Goal: Use online tool/utility: Utilize a website feature to perform a specific function

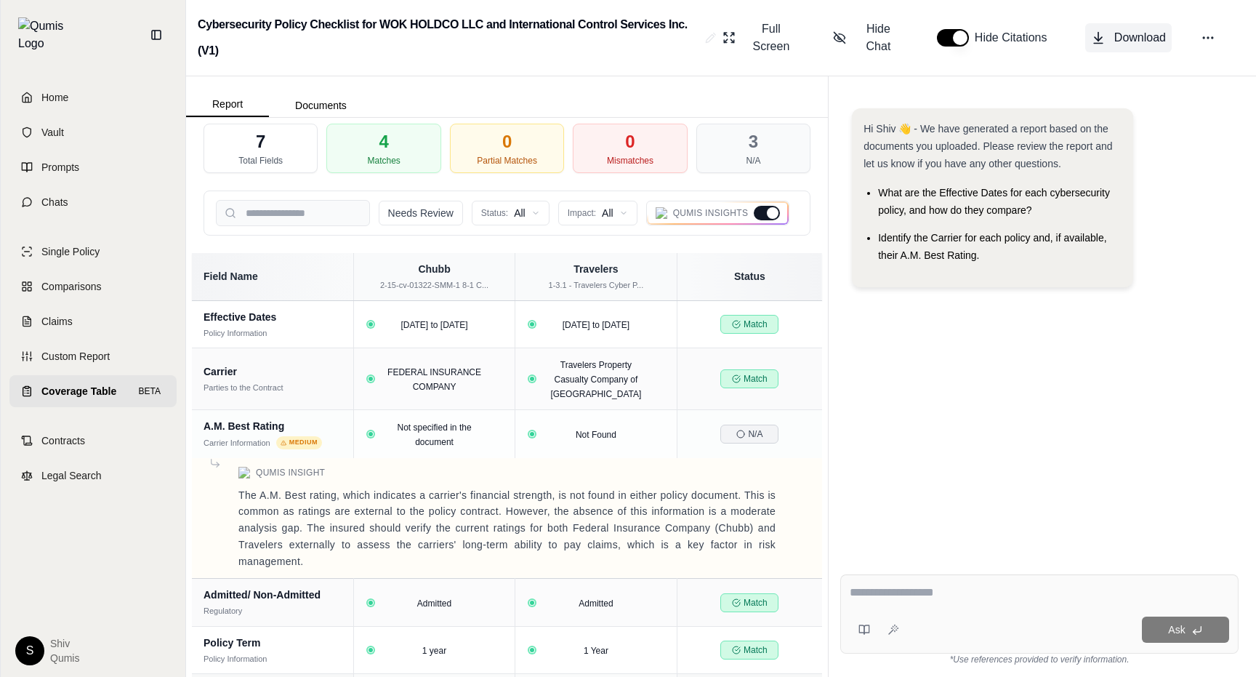
click at [1120, 39] on span "Download" at bounding box center [1140, 37] width 52 height 17
click at [106, 387] on link "Coverage Table BETA" at bounding box center [92, 391] width 167 height 32
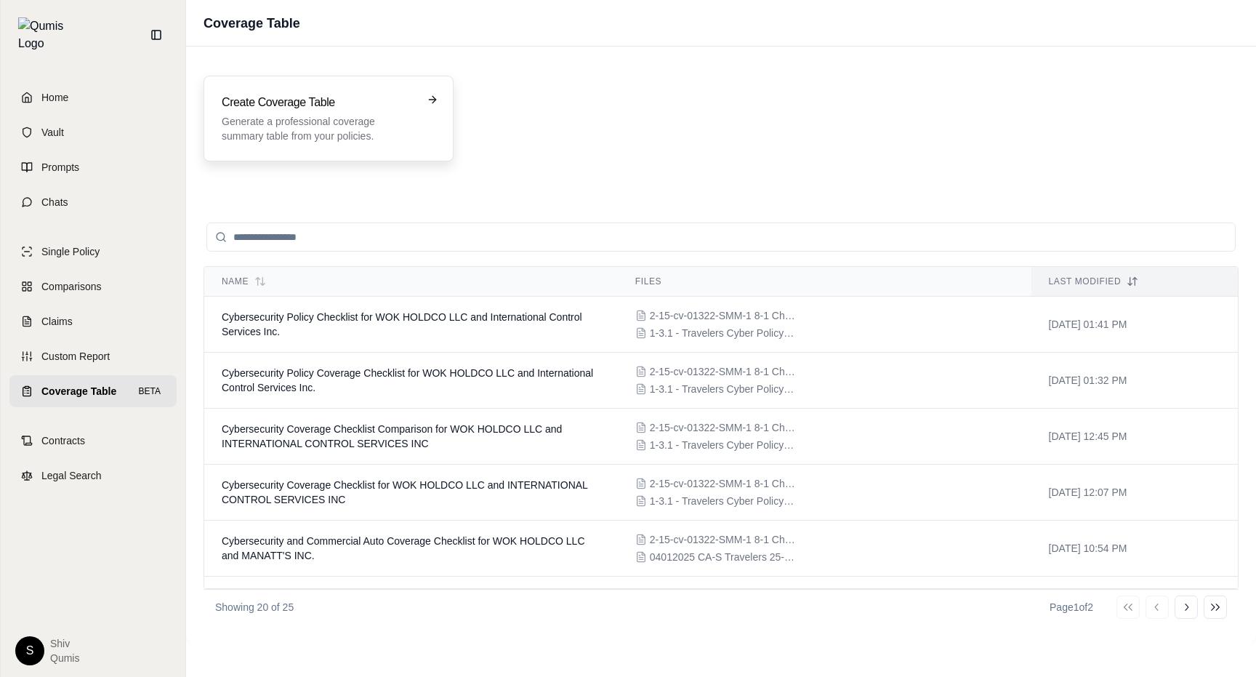
click at [313, 129] on p "Generate a professional coverage summary table from your policies." at bounding box center [318, 128] width 193 height 29
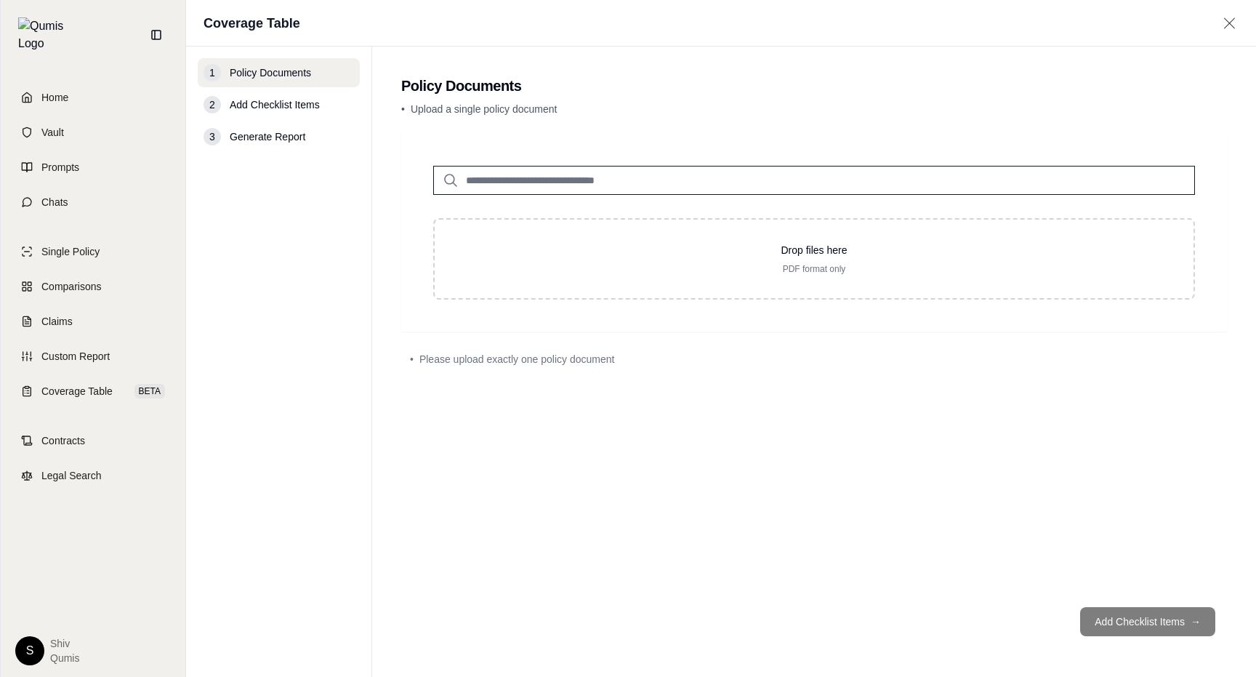
click at [486, 177] on input "search" at bounding box center [814, 180] width 762 height 29
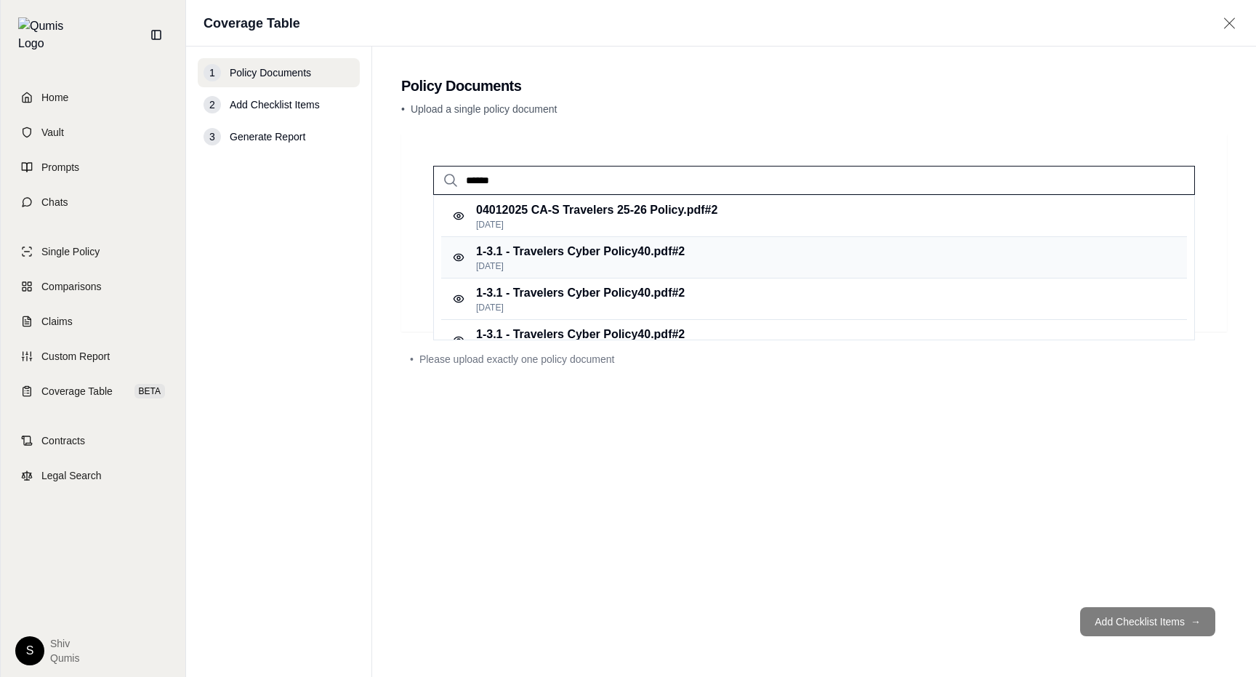
click at [549, 254] on p "1-3.1 - Travelers Cyber Policy40.pdf #2" at bounding box center [580, 251] width 209 height 17
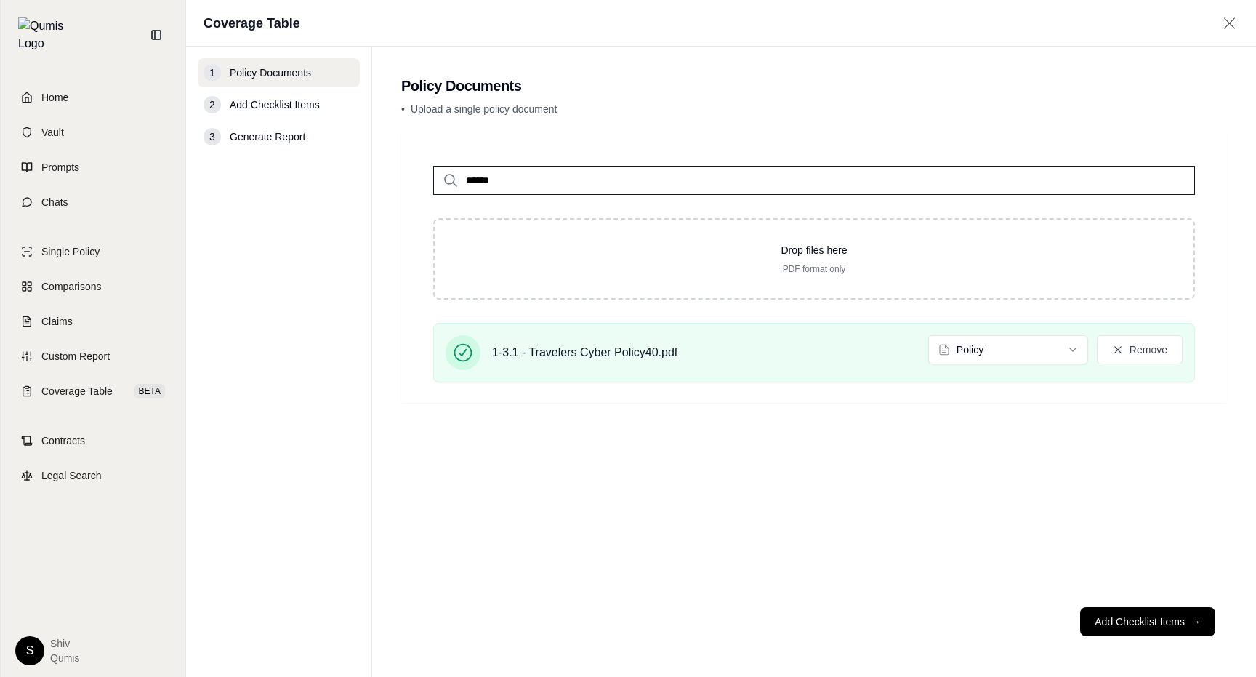
click at [472, 182] on input "******" at bounding box center [814, 180] width 762 height 29
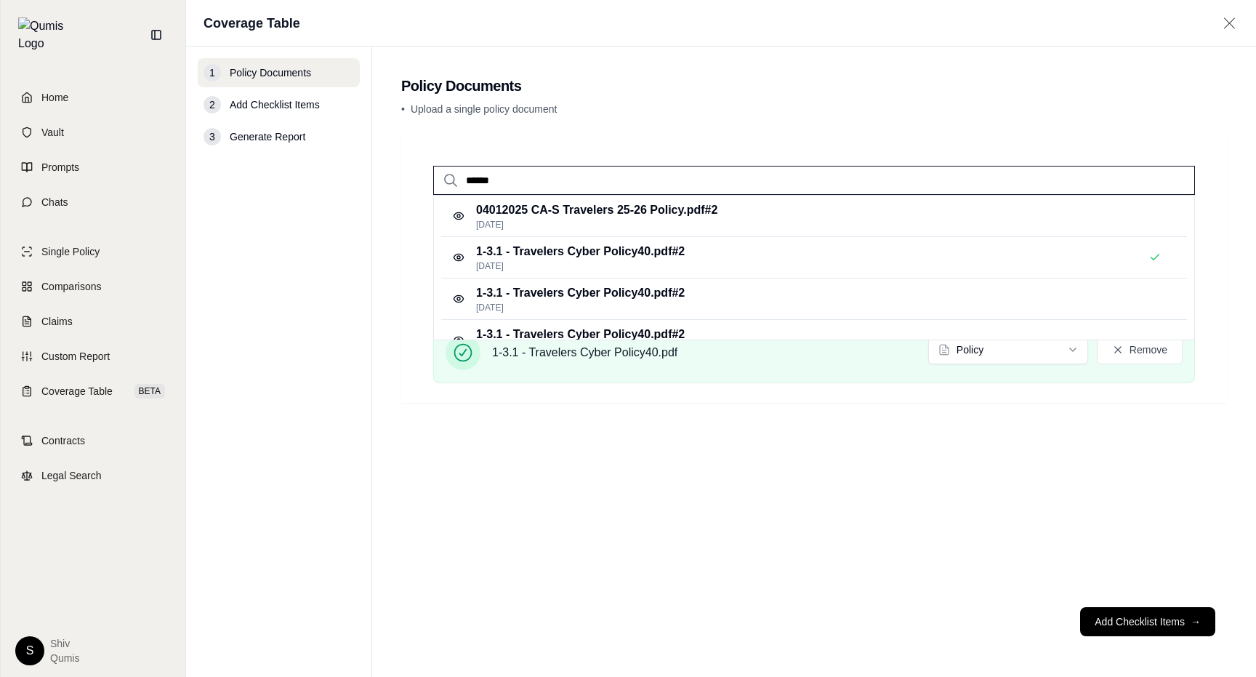
click at [472, 182] on input "******" at bounding box center [814, 180] width 762 height 29
type input "****"
click at [558, 213] on p "2-15-cv-01322-SMM-1 8-1 Chubb Cyber2.pdf #2" at bounding box center [603, 209] width 254 height 17
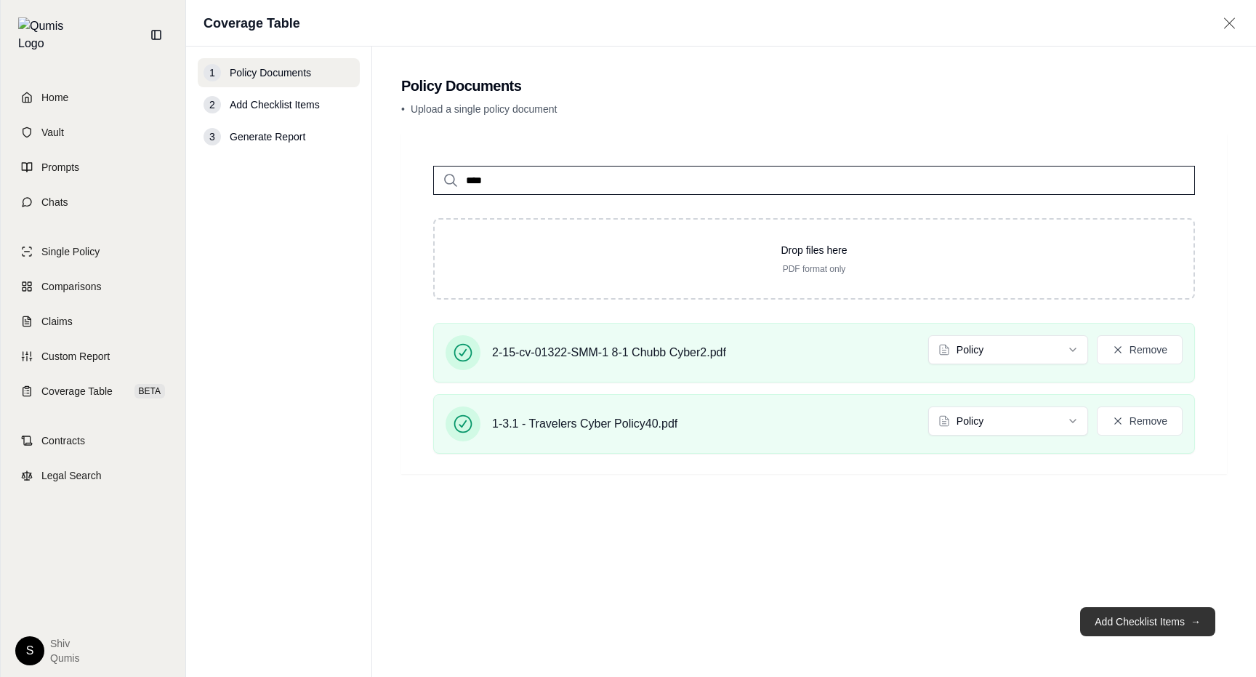
click at [1156, 616] on button "Add Checklist Items →" at bounding box center [1147, 621] width 135 height 29
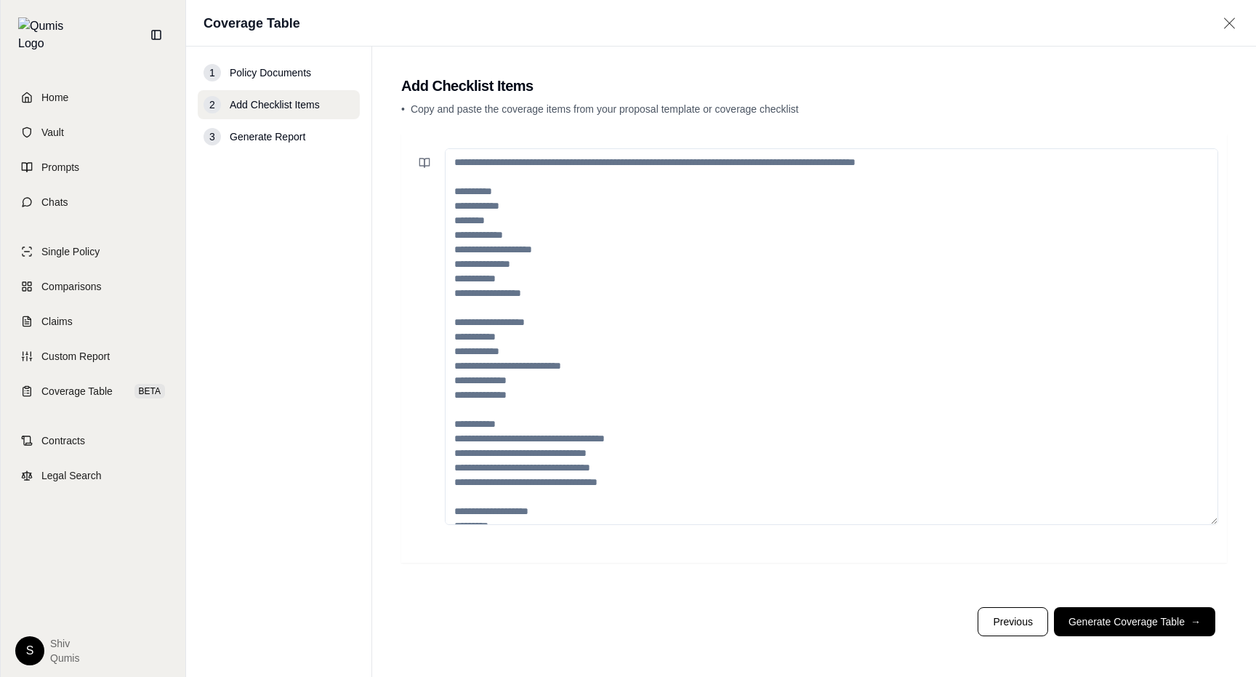
click at [711, 329] on textarea at bounding box center [831, 336] width 773 height 377
paste textarea "**********"
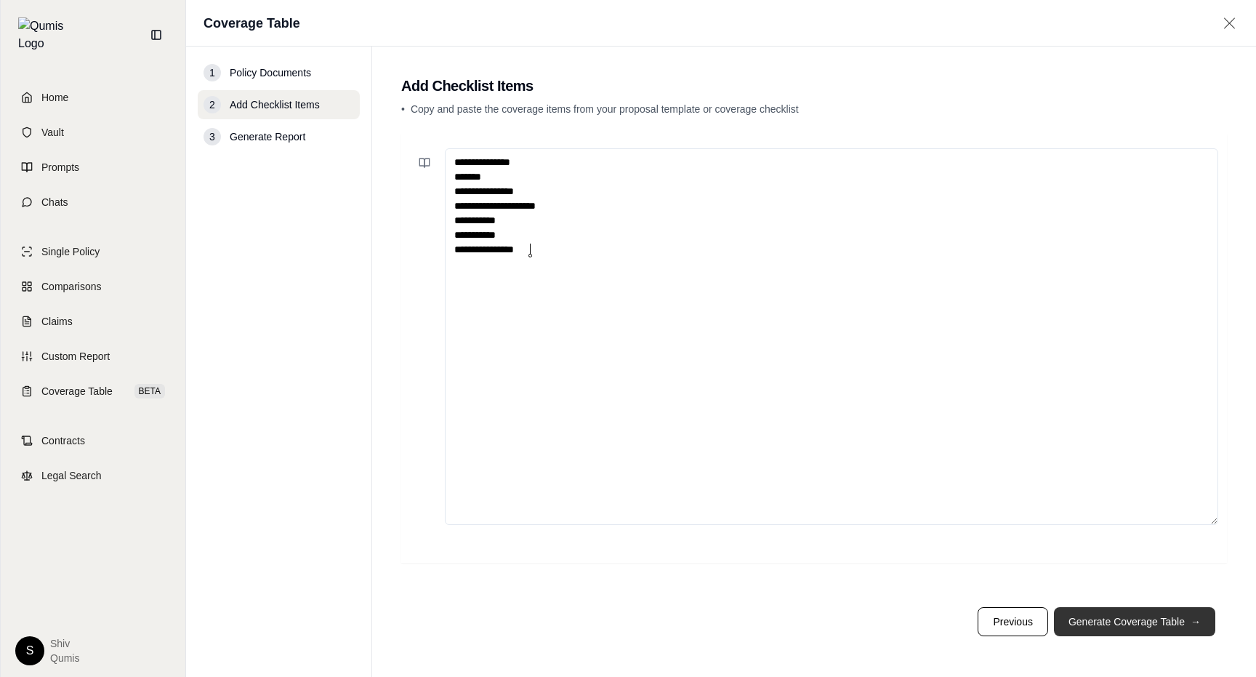
type textarea "**********"
click at [1125, 624] on button "Generate Coverage Table →" at bounding box center [1134, 621] width 161 height 29
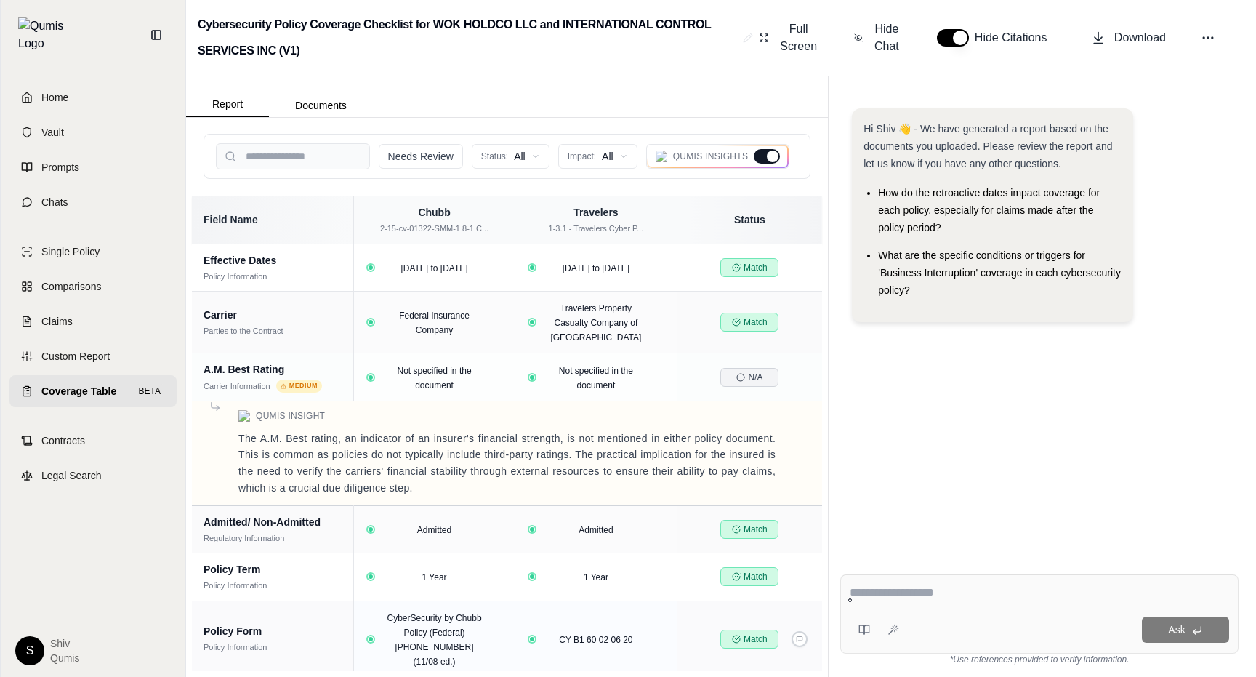
scroll to position [39, 0]
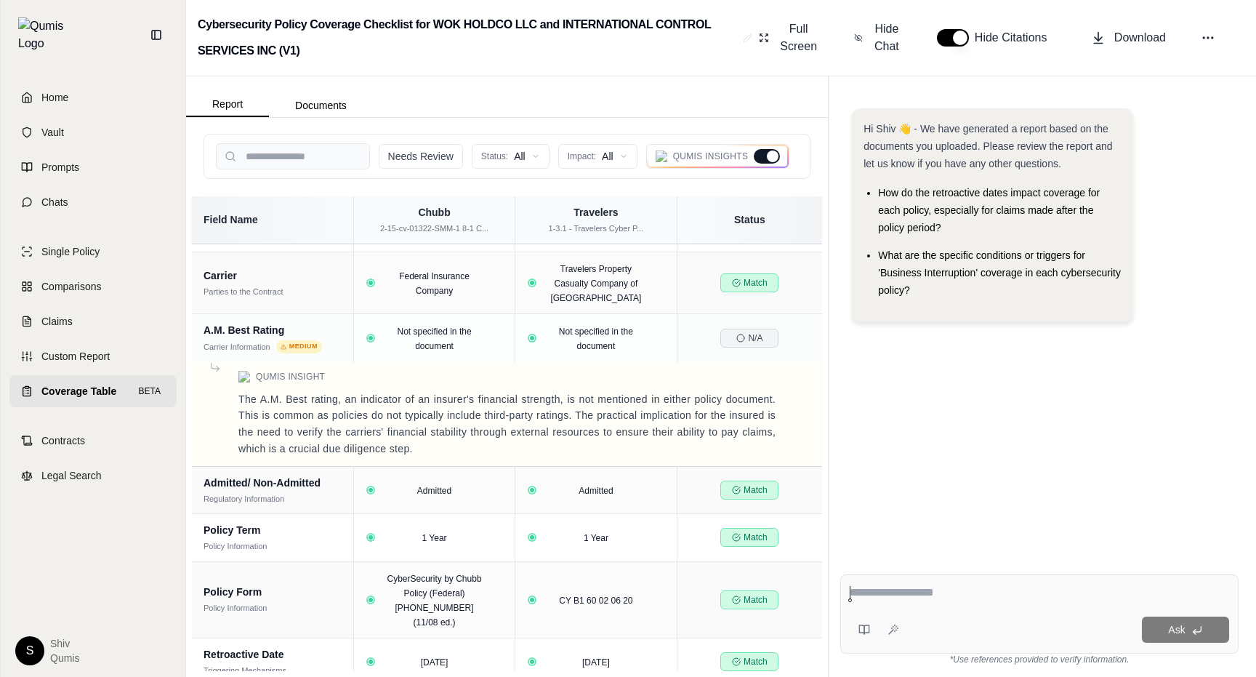
click at [773, 163] on div at bounding box center [767, 156] width 26 height 15
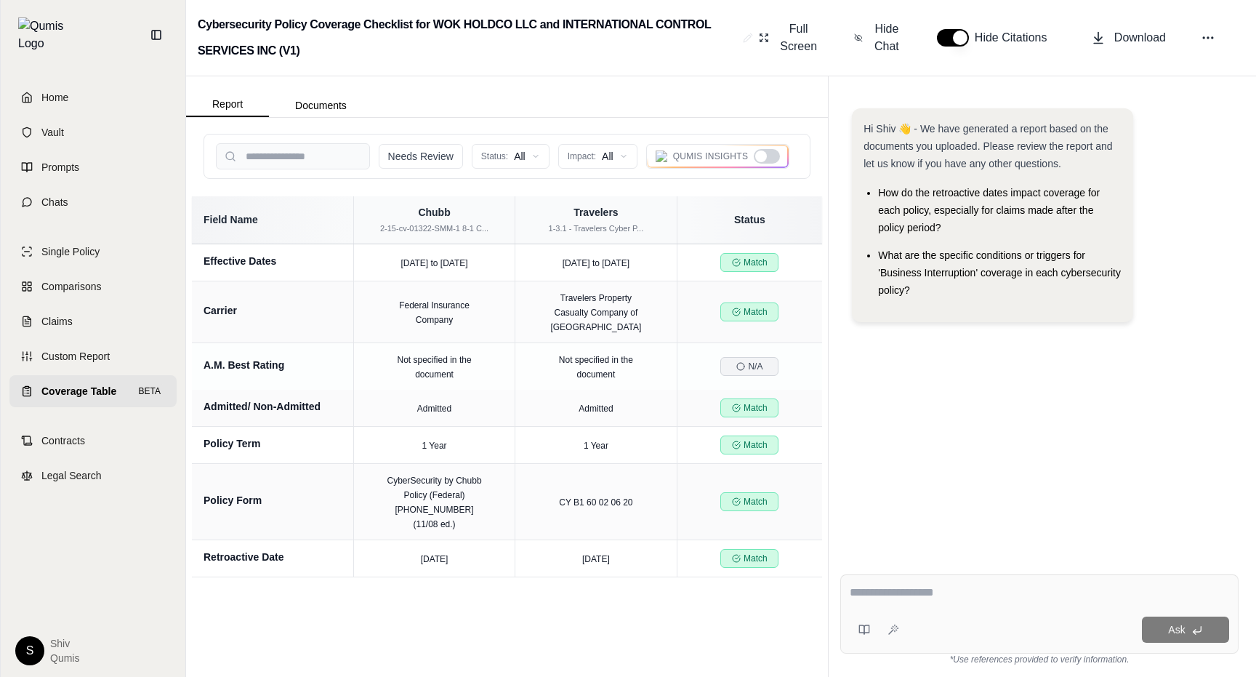
scroll to position [0, 0]
click at [773, 163] on div at bounding box center [767, 156] width 26 height 15
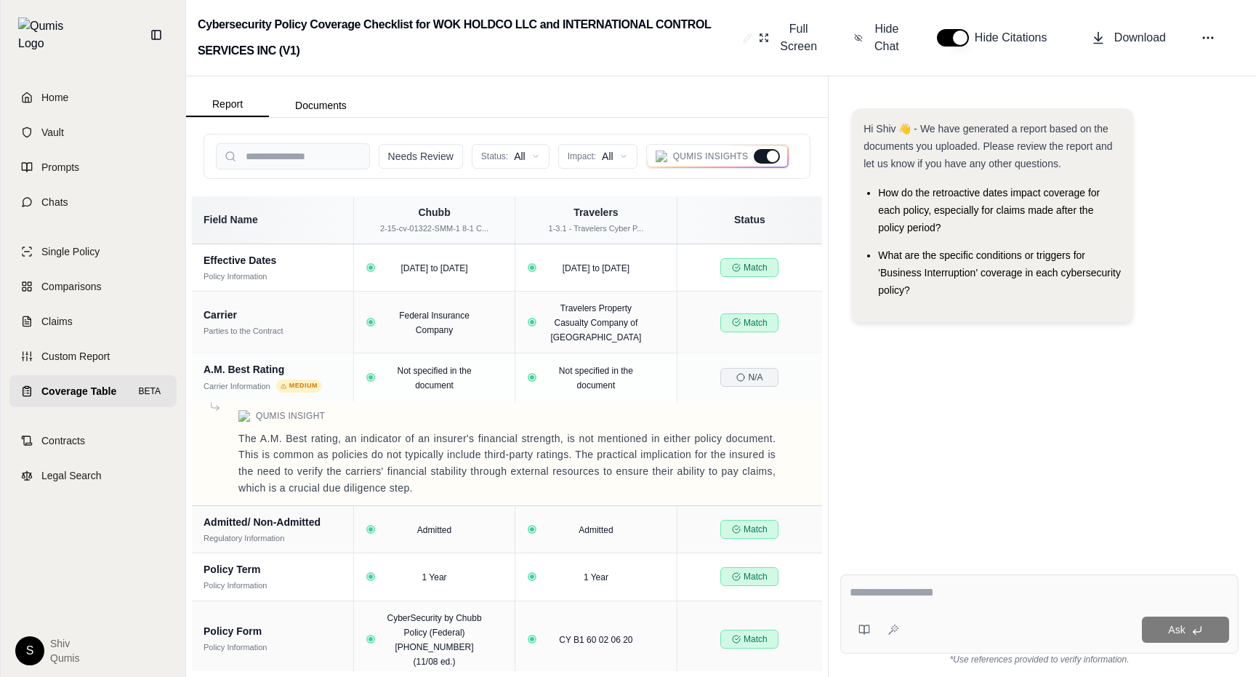
click at [773, 163] on div at bounding box center [767, 156] width 26 height 15
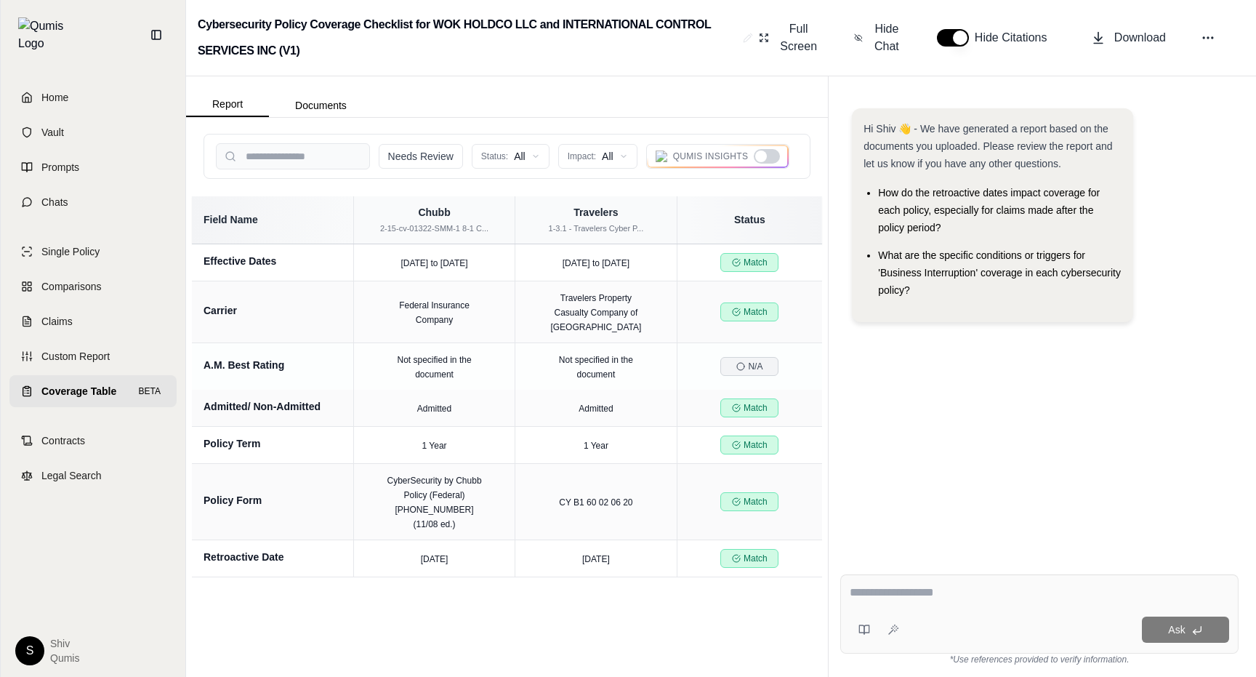
click at [773, 163] on div at bounding box center [767, 156] width 26 height 15
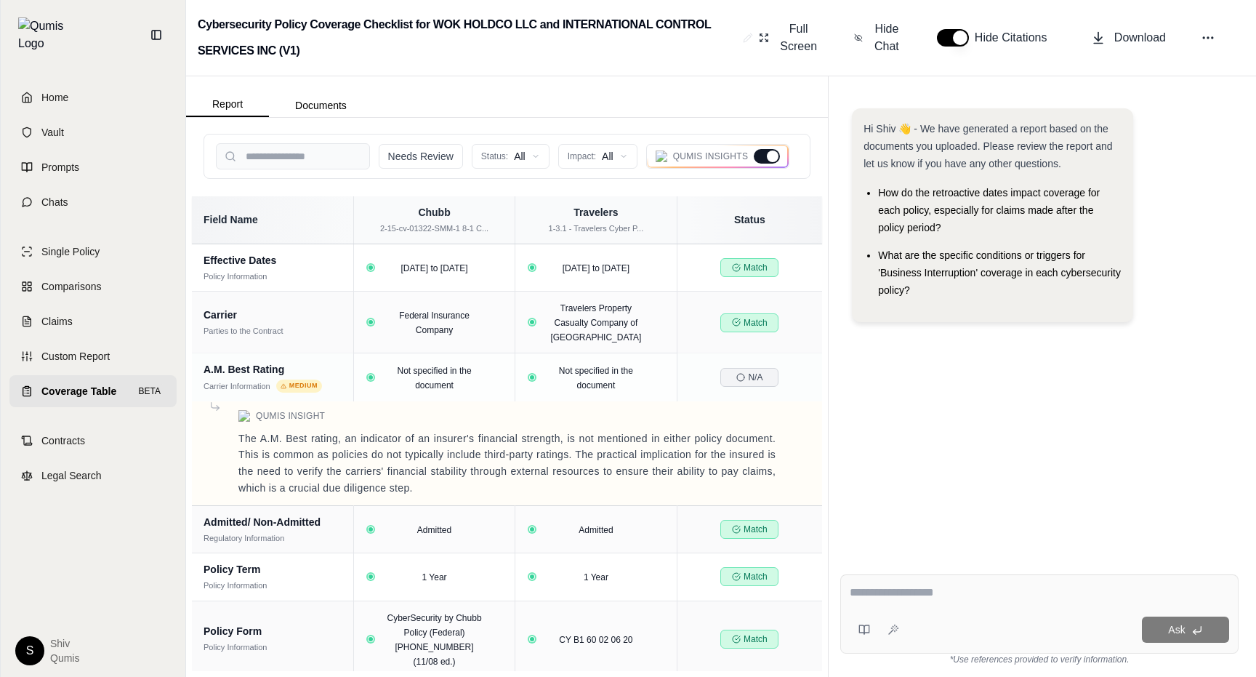
click at [773, 163] on div at bounding box center [767, 156] width 26 height 15
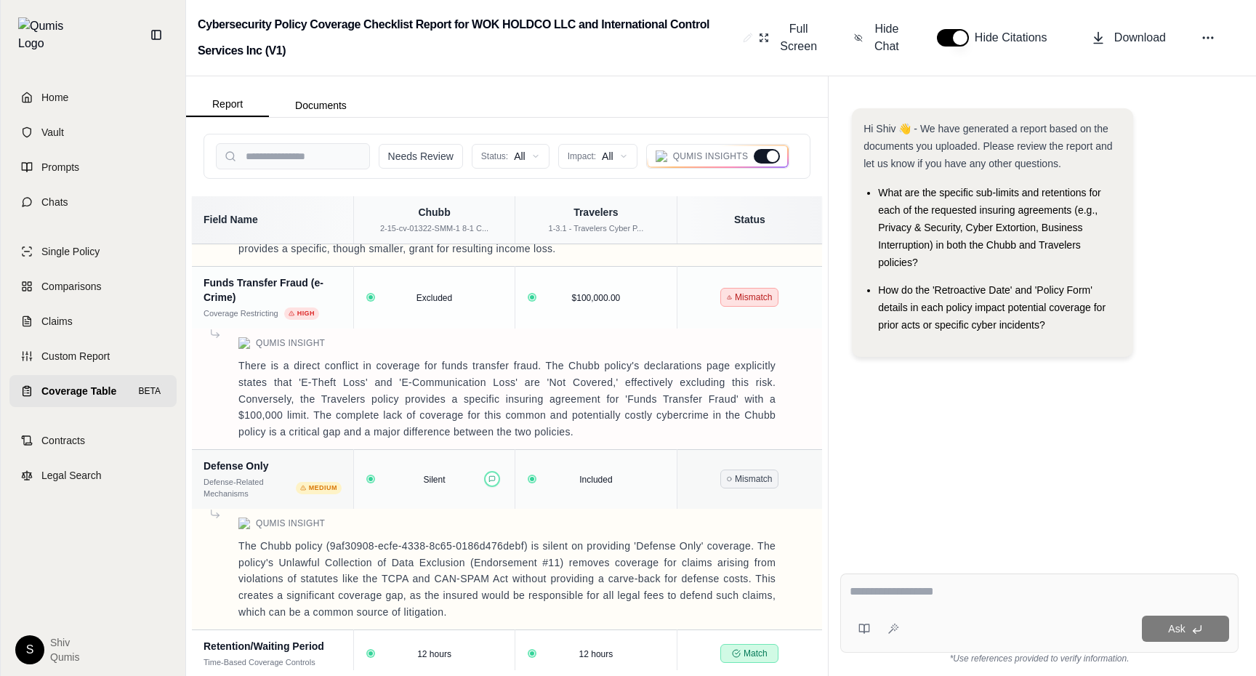
scroll to position [3711, 0]
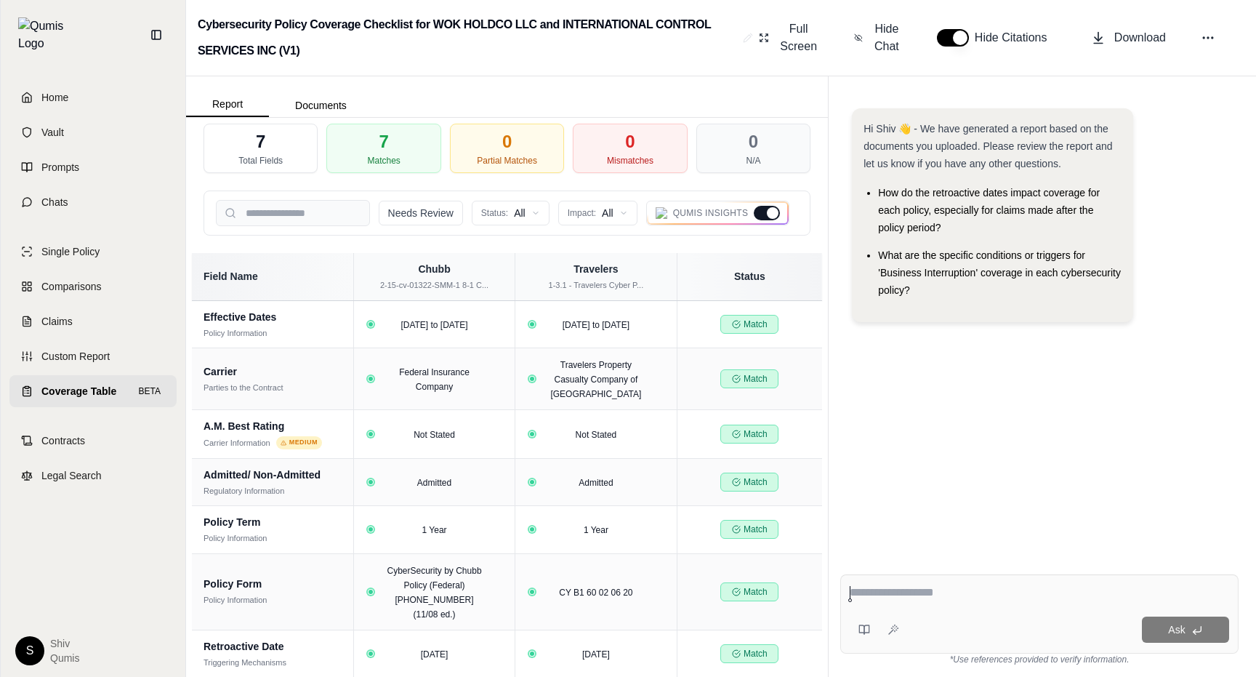
click at [767, 211] on div at bounding box center [773, 213] width 12 height 12
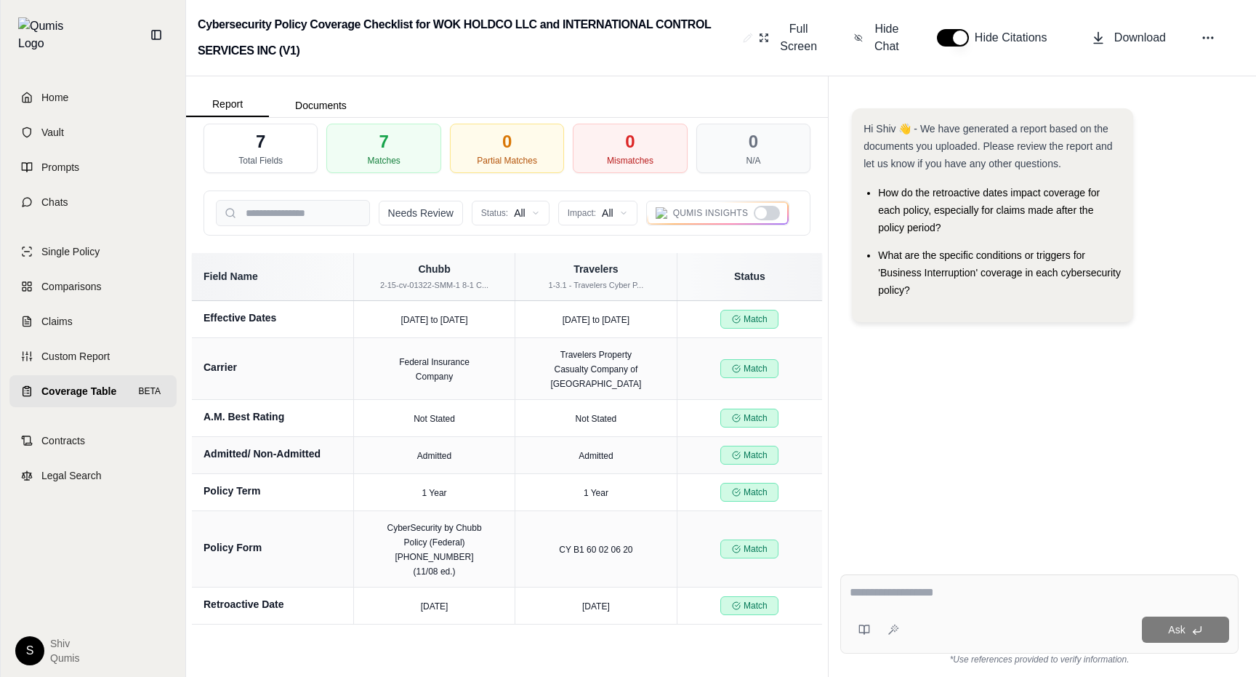
click at [767, 210] on div at bounding box center [767, 213] width 26 height 15
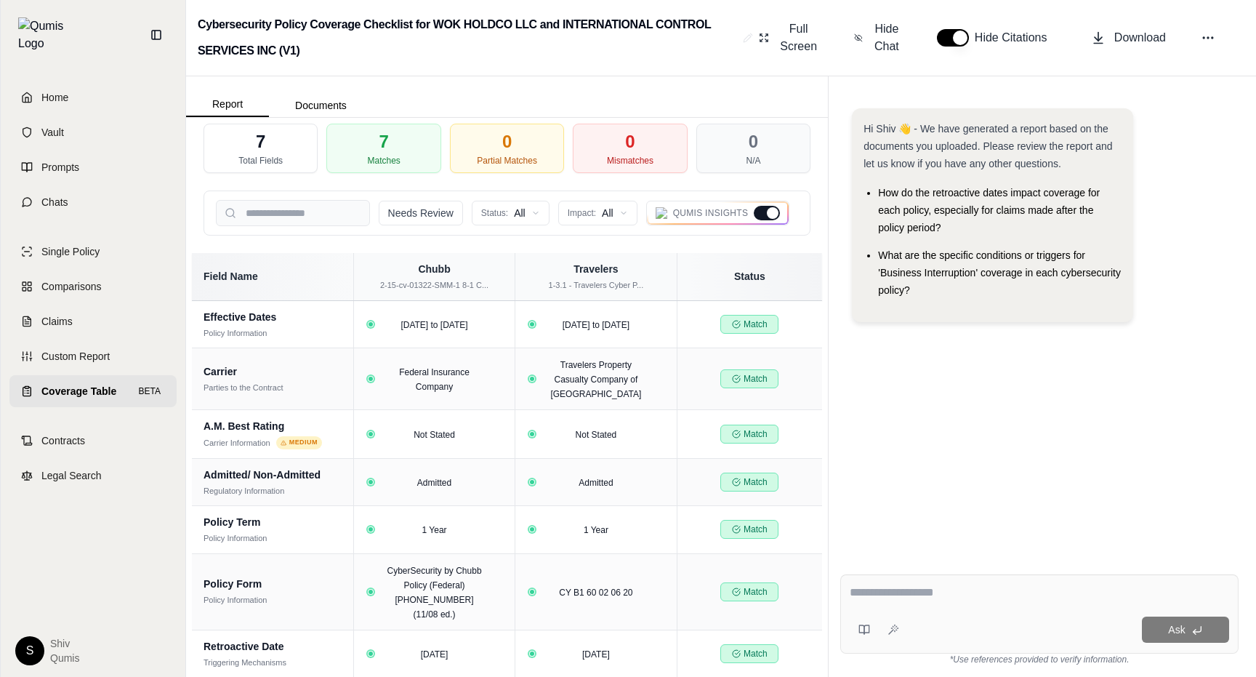
click at [767, 210] on div at bounding box center [773, 213] width 12 height 12
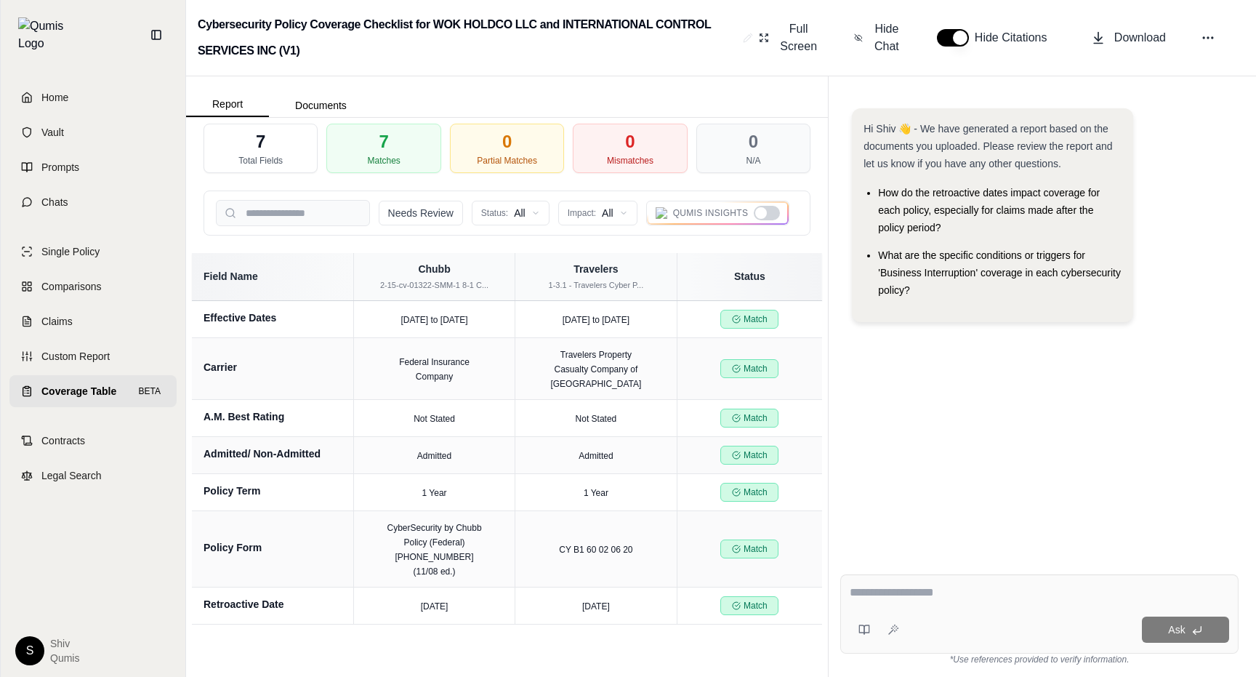
click at [767, 210] on div at bounding box center [767, 213] width 26 height 15
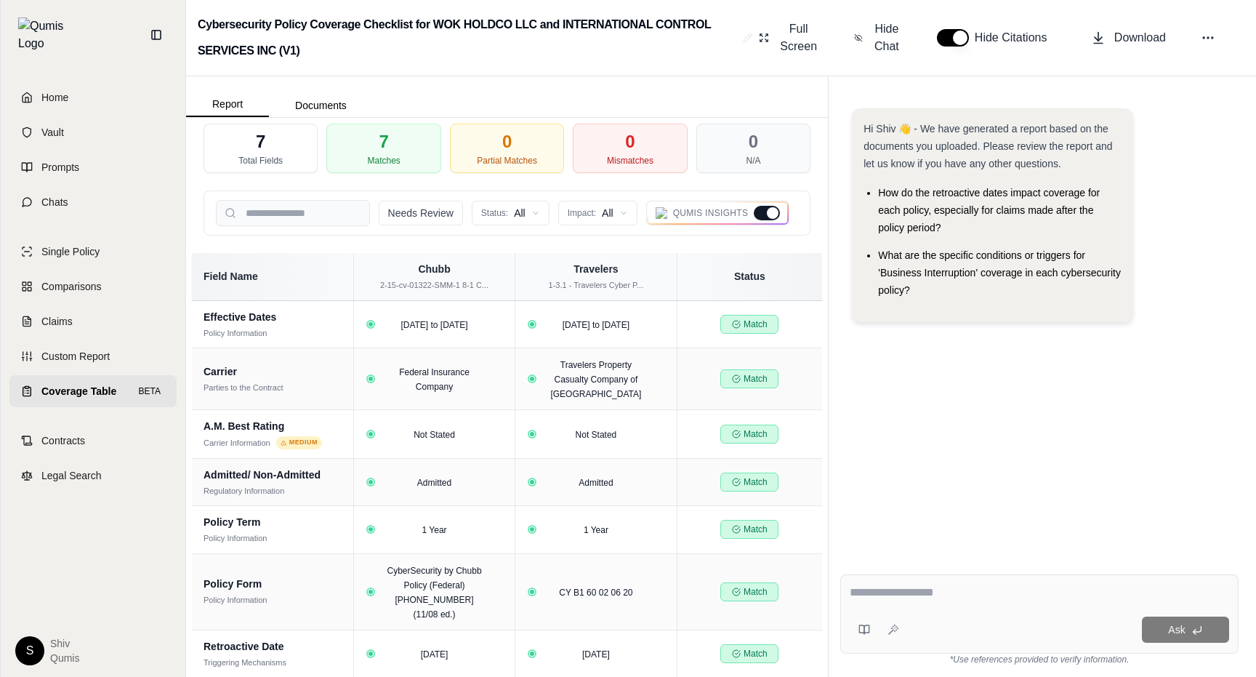
click at [767, 210] on div at bounding box center [773, 213] width 12 height 12
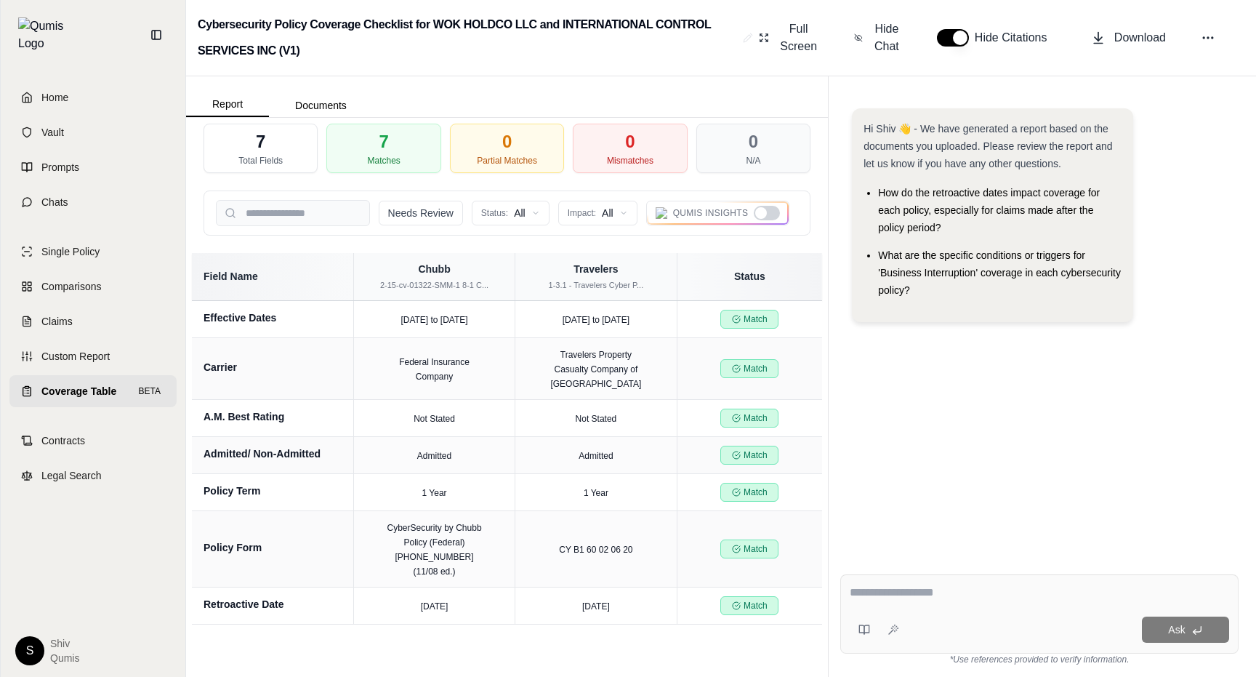
click at [767, 210] on div at bounding box center [767, 213] width 26 height 15
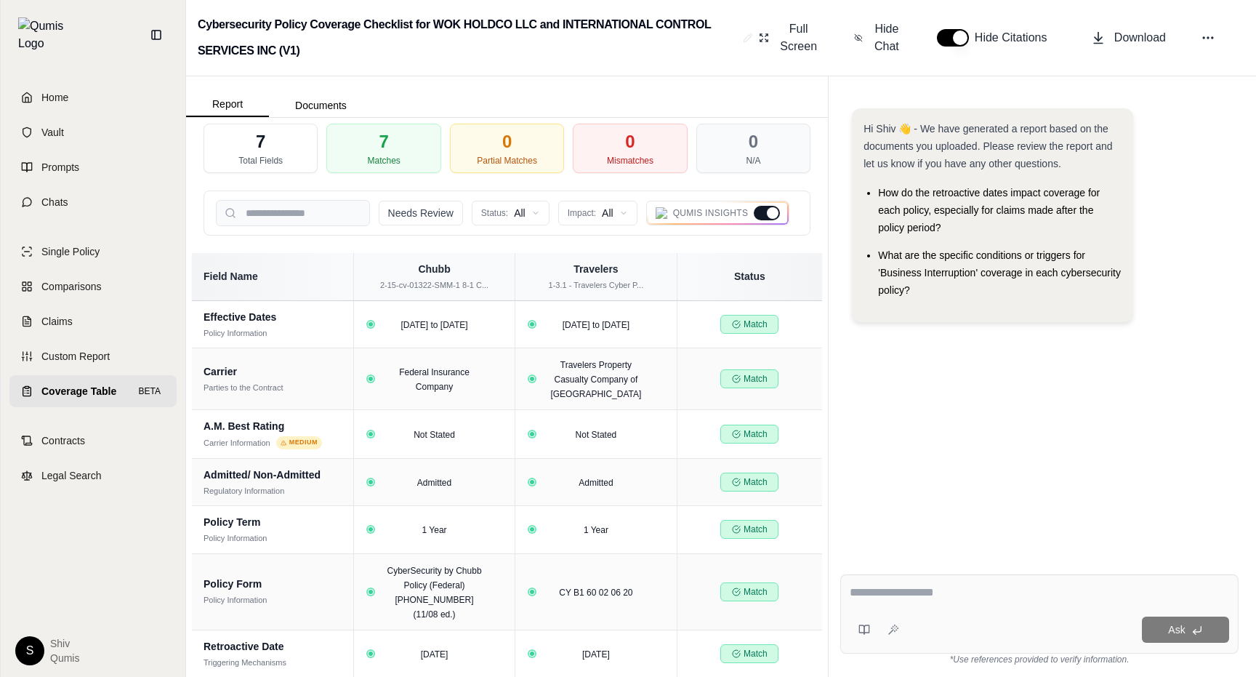
click at [774, 215] on div at bounding box center [773, 213] width 12 height 12
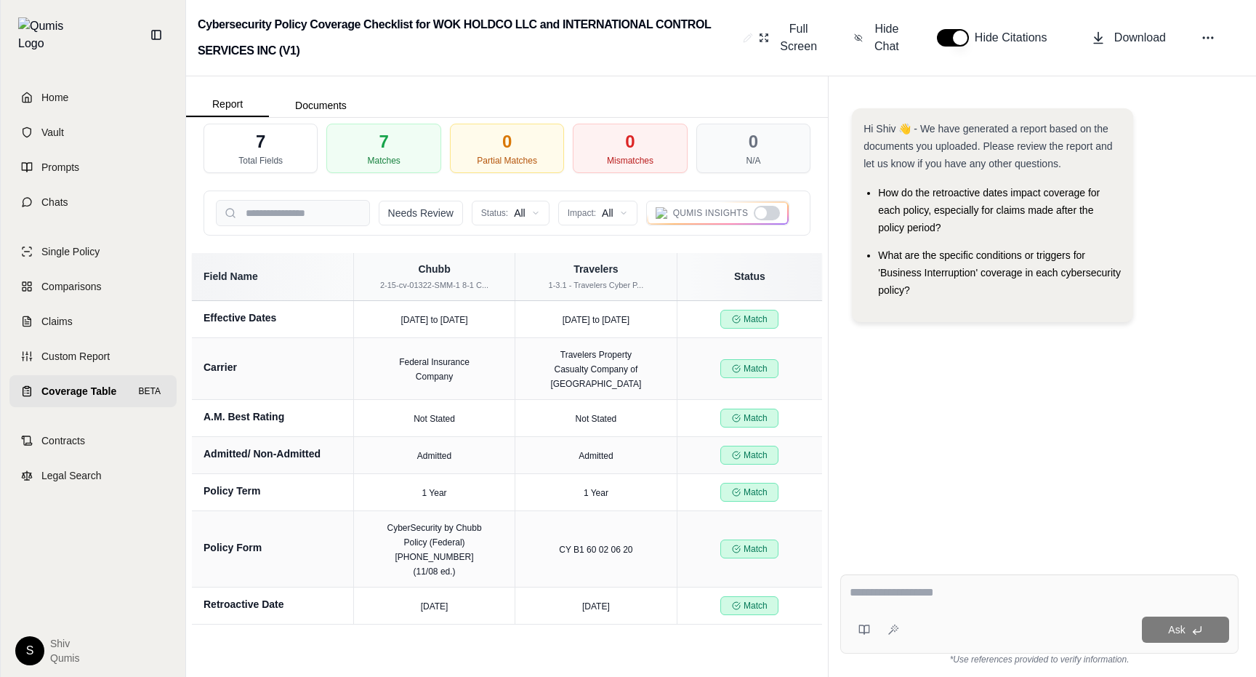
click at [764, 207] on div at bounding box center [761, 213] width 12 height 12
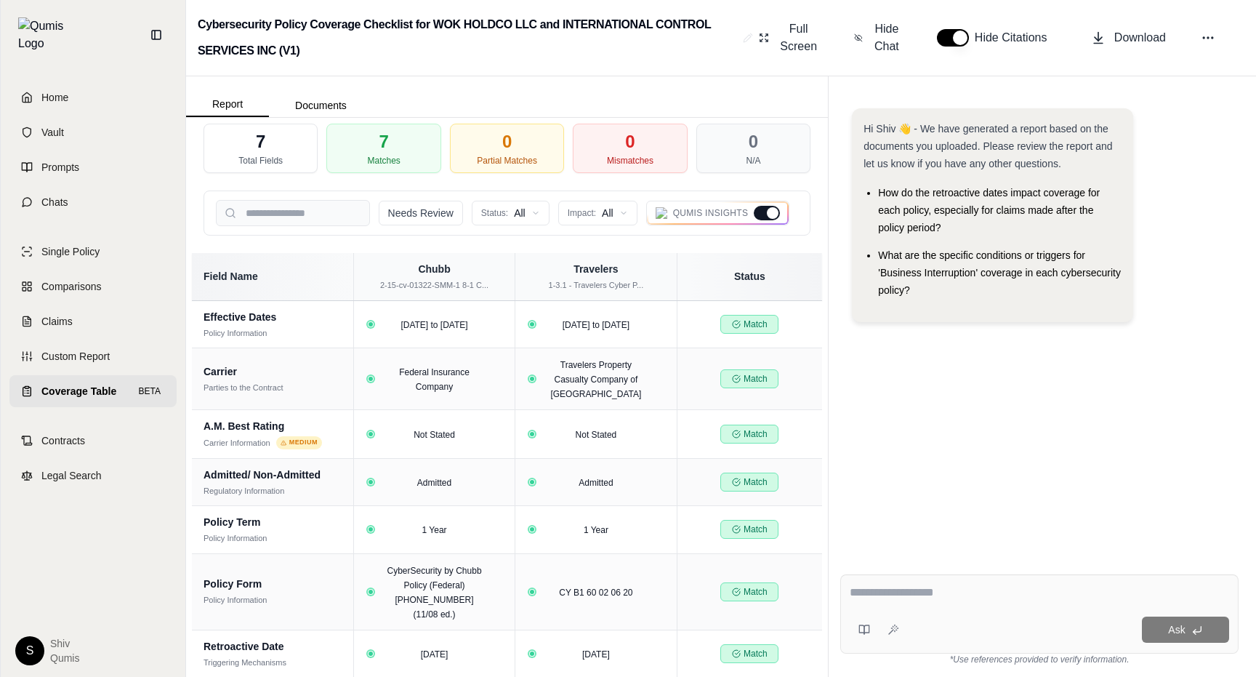
click at [763, 210] on div at bounding box center [767, 213] width 26 height 15
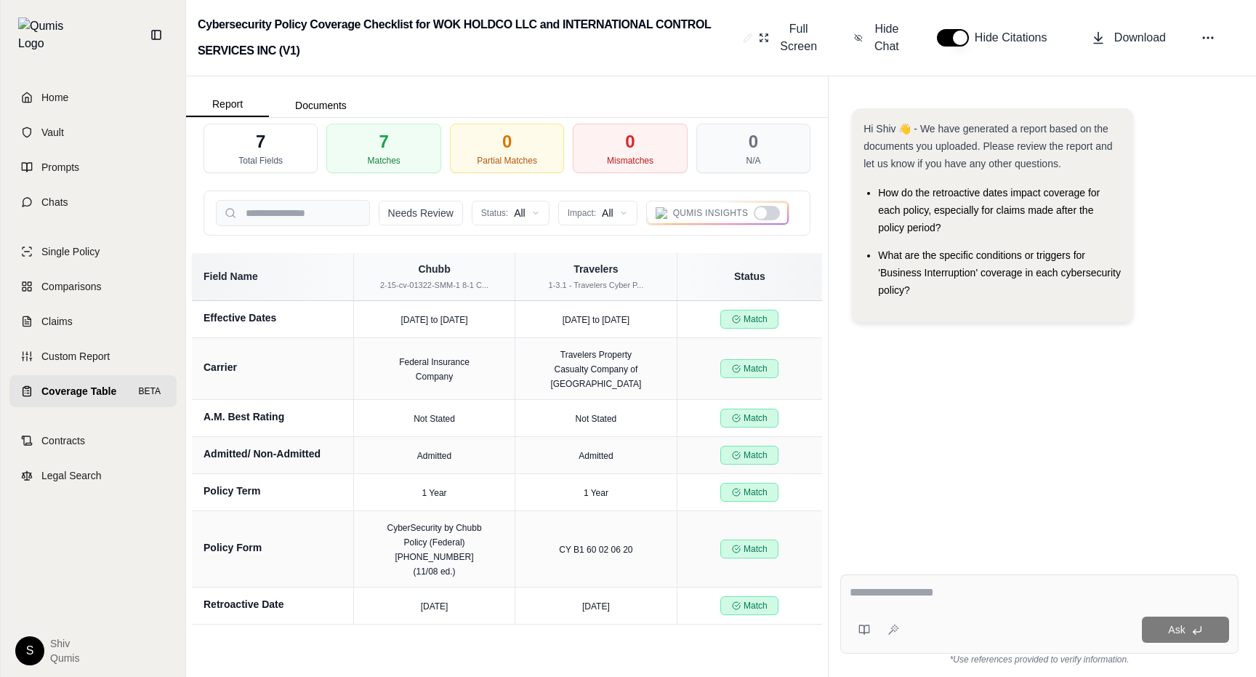
click at [763, 210] on div at bounding box center [761, 213] width 12 height 12
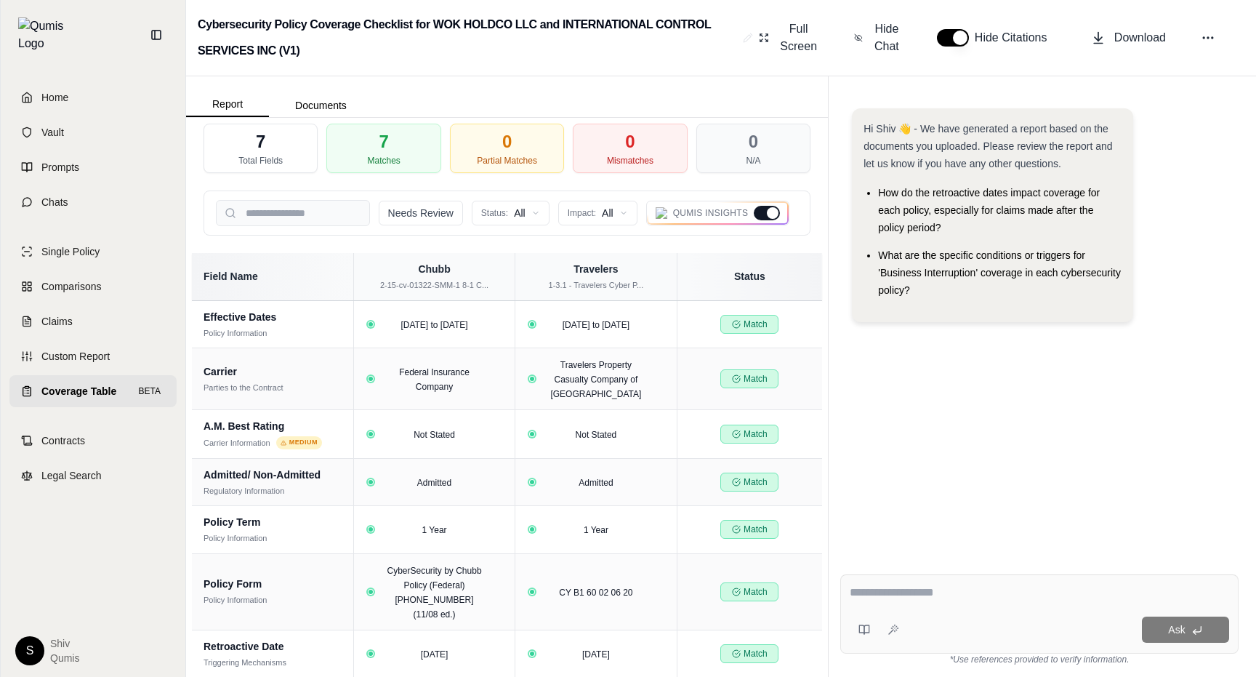
click at [763, 210] on div at bounding box center [767, 213] width 26 height 15
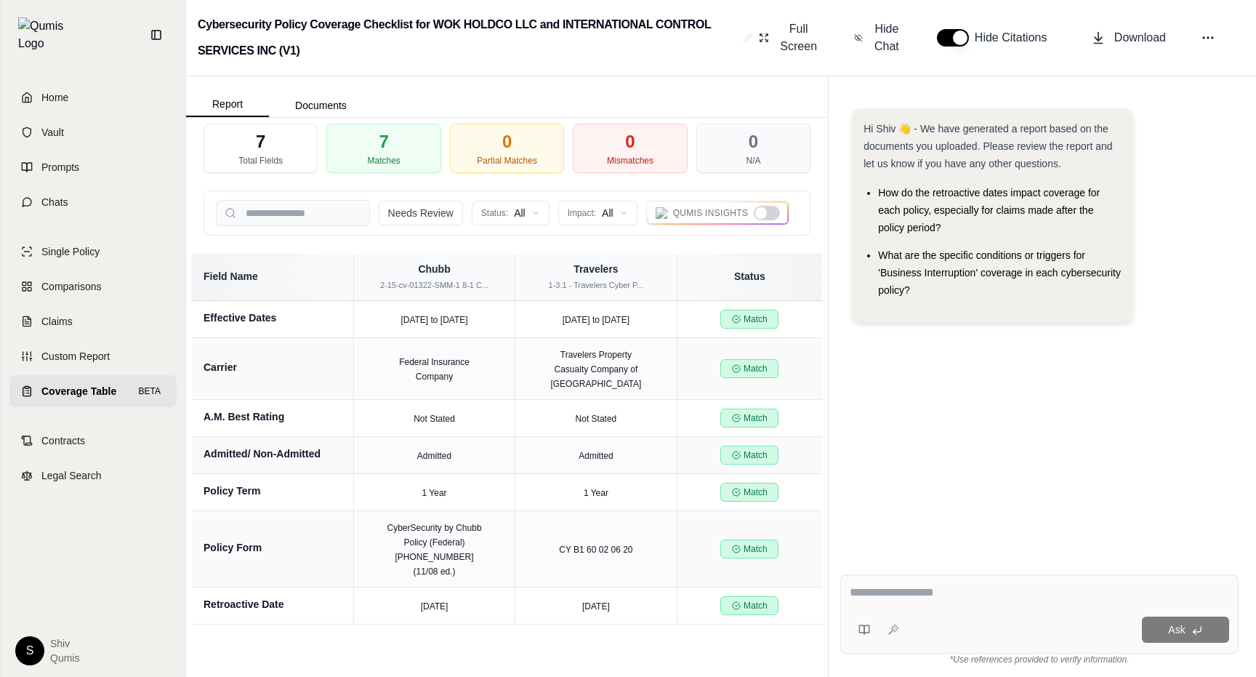
click at [763, 210] on div at bounding box center [761, 213] width 12 height 12
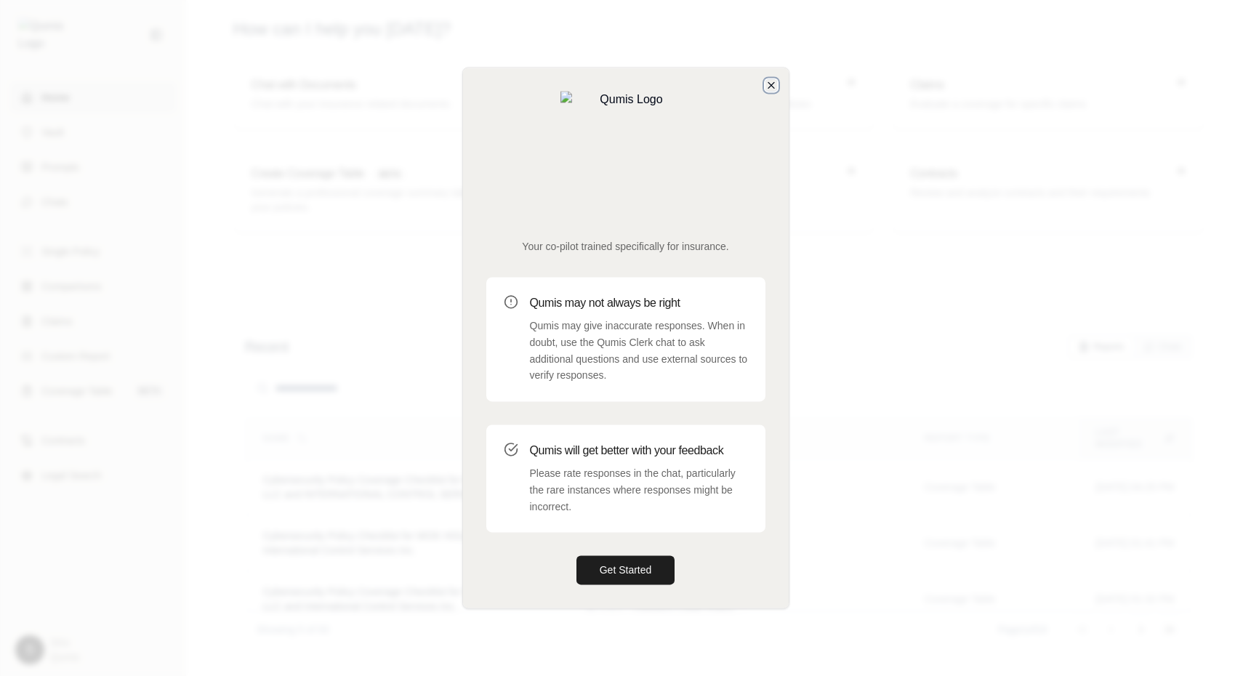
click at [773, 91] on icon "button" at bounding box center [771, 85] width 12 height 12
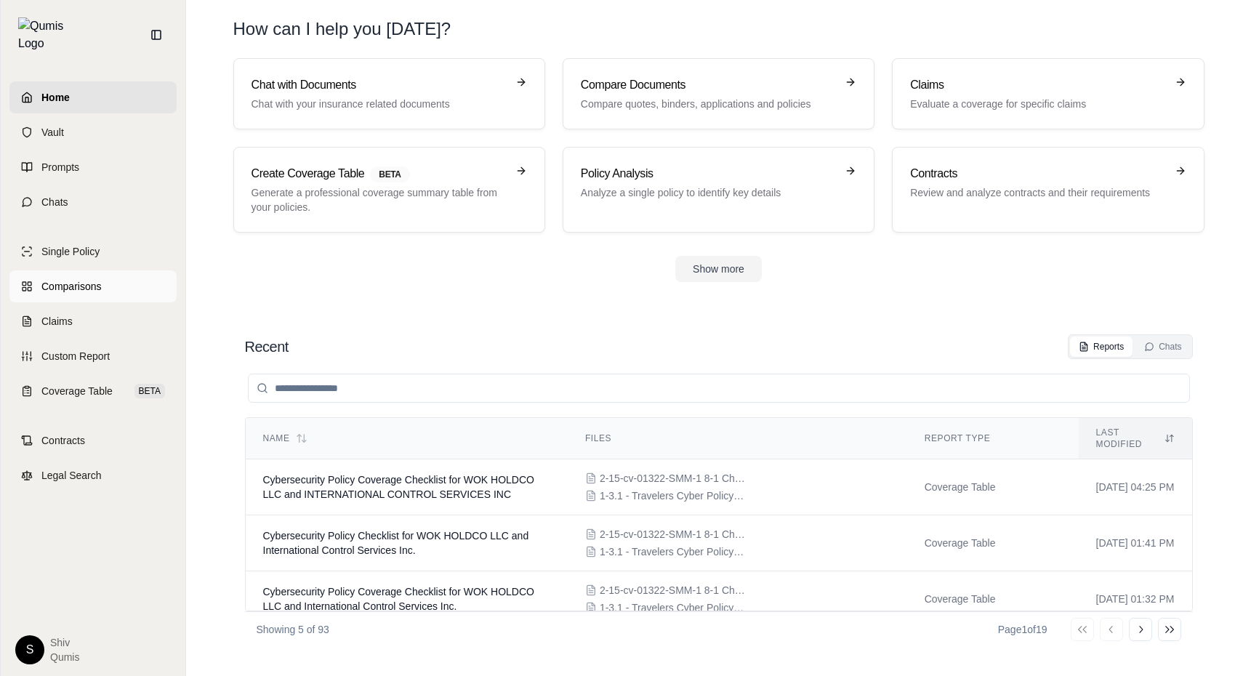
click at [92, 279] on span "Comparisons" at bounding box center [71, 286] width 60 height 15
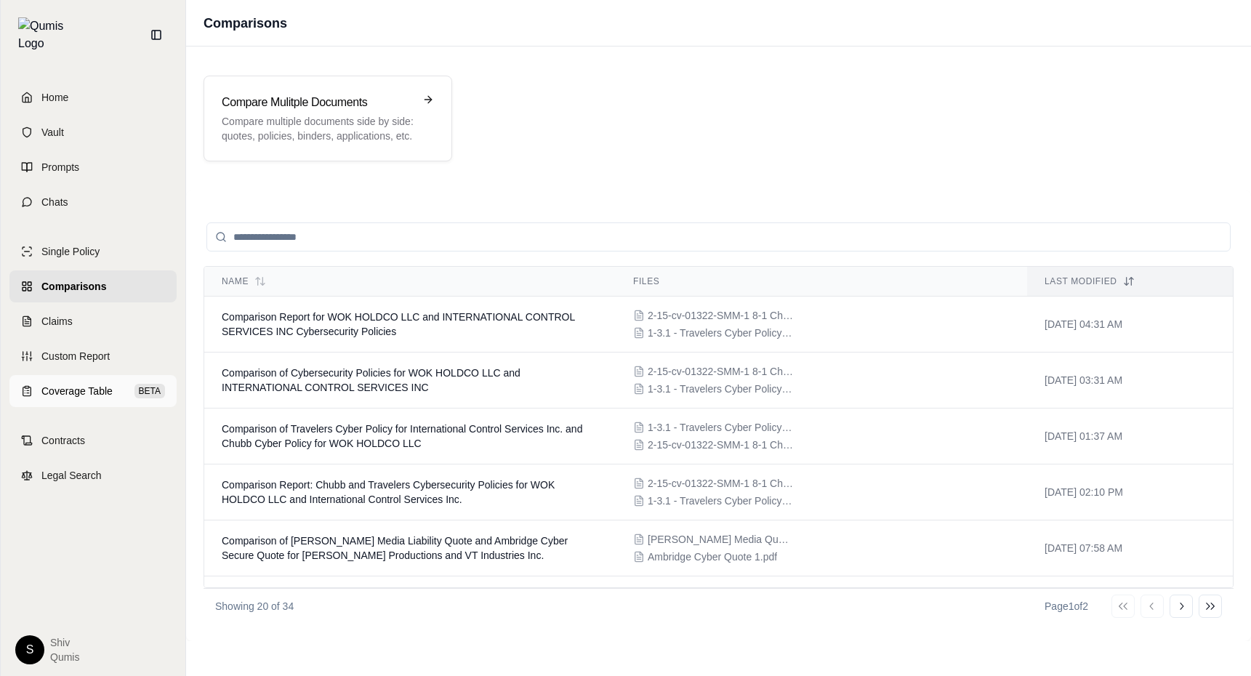
click at [94, 384] on span "Coverage Table" at bounding box center [76, 391] width 71 height 15
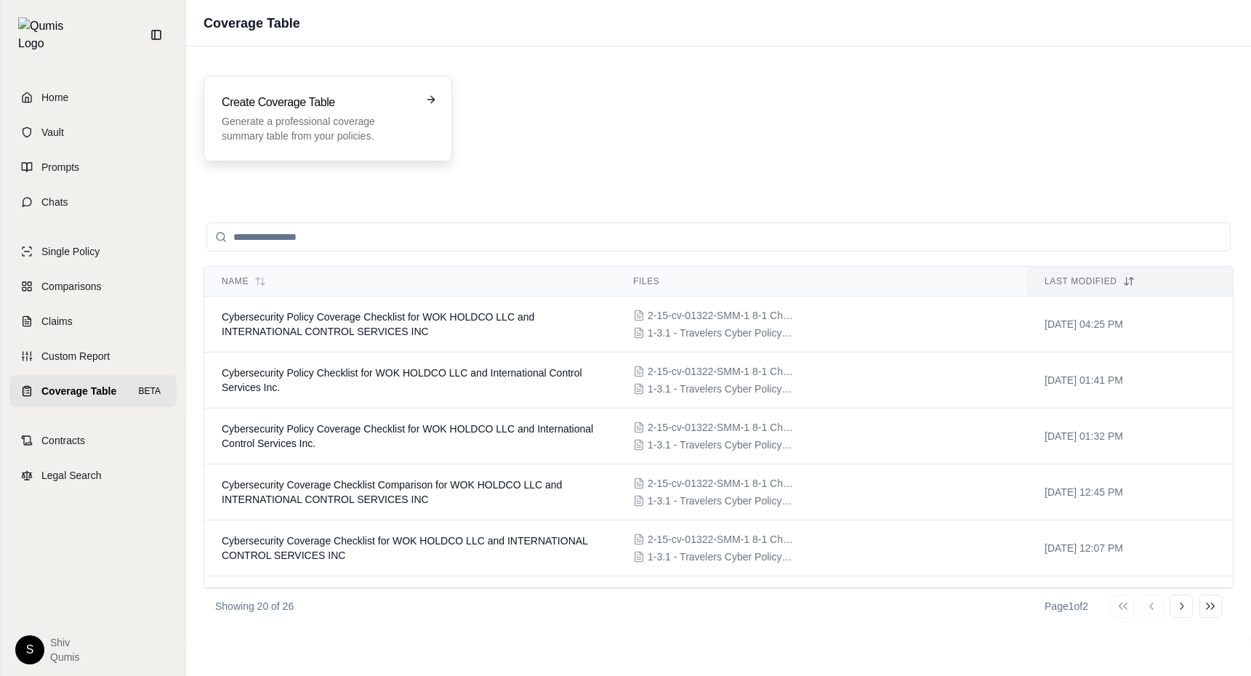
click at [395, 126] on p "Generate a professional coverage summary table from your policies." at bounding box center [318, 128] width 192 height 29
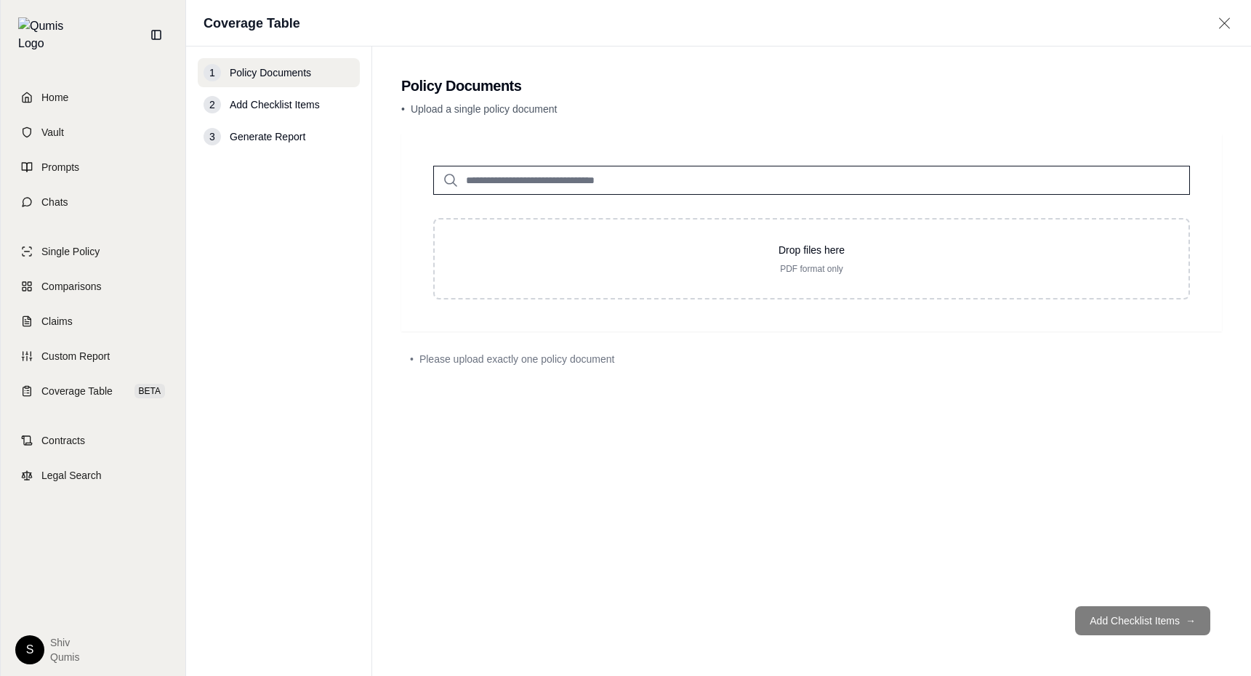
click at [613, 166] on input "search" at bounding box center [811, 180] width 757 height 29
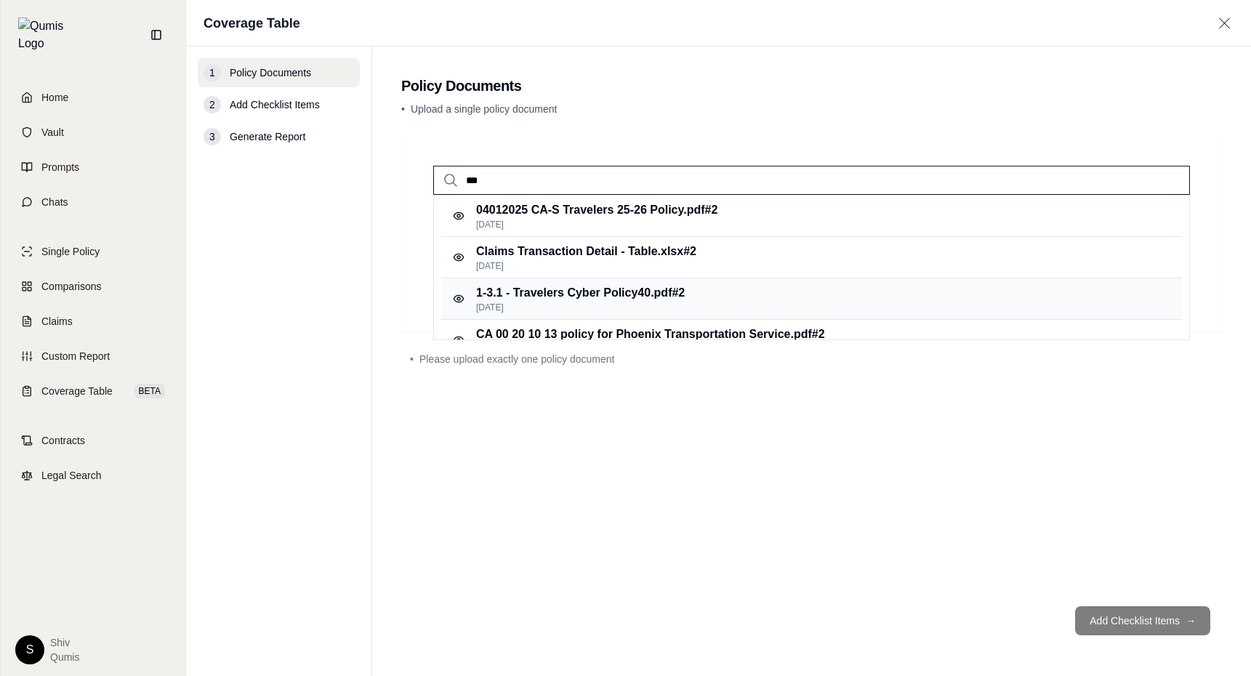
click at [661, 301] on p "1-3.1 - Travelers Cyber Policy40.pdf #2" at bounding box center [580, 292] width 209 height 17
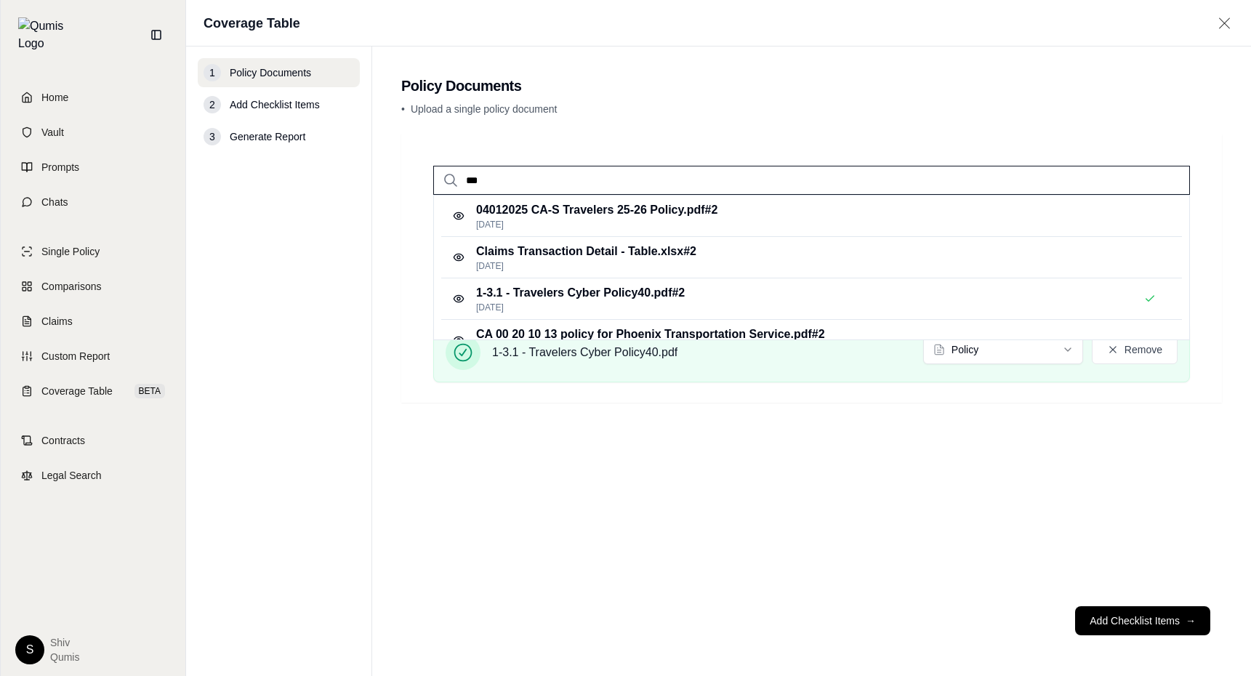
drag, startPoint x: 612, startPoint y: 178, endPoint x: 428, endPoint y: 170, distance: 184.1
click at [428, 170] on div "***" at bounding box center [811, 168] width 803 height 52
type input "****"
click at [589, 218] on p "2-15-cv-01322-SMM-1 8-1 Chubb Cyber2.pdf #2" at bounding box center [603, 209] width 254 height 17
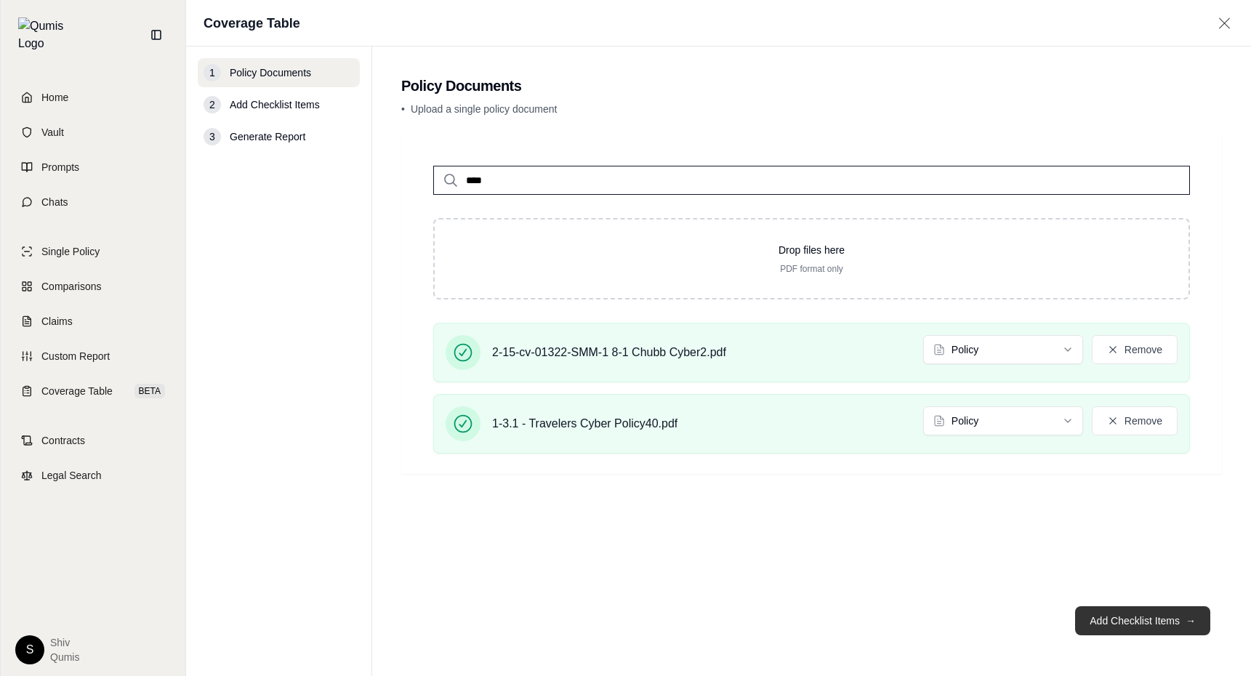
click at [1175, 627] on button "Add Checklist Items →" at bounding box center [1142, 620] width 135 height 29
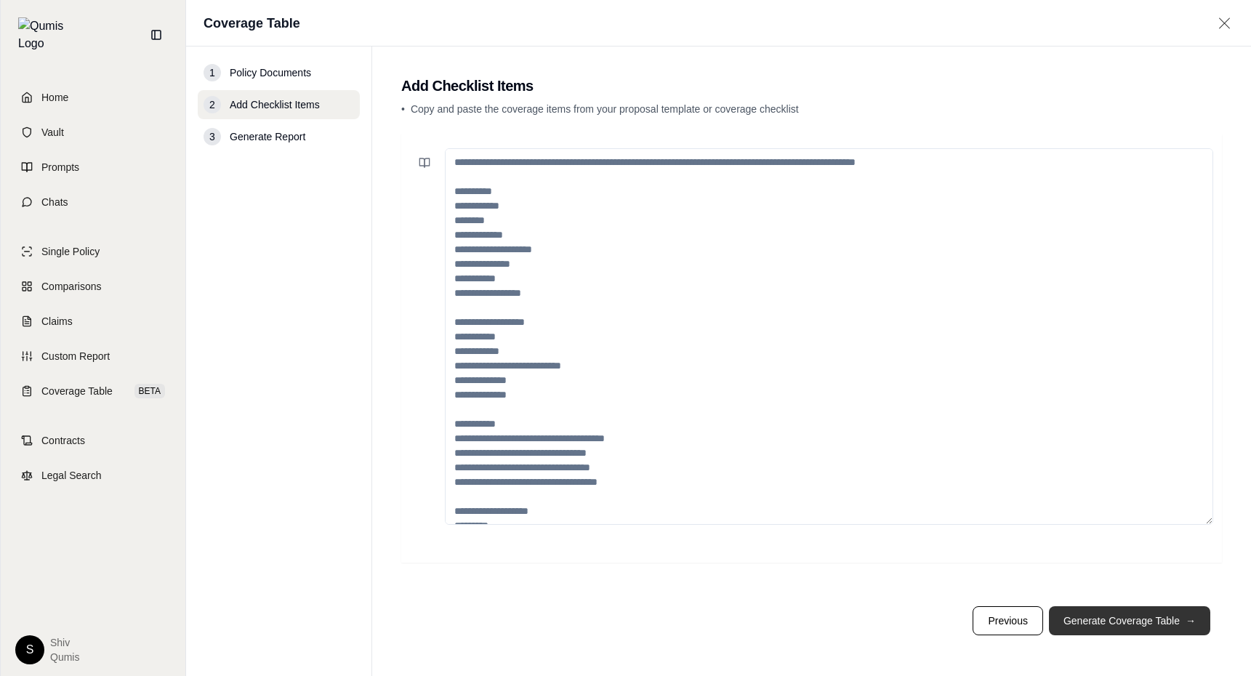
click at [1175, 627] on button "Generate Coverage Table →" at bounding box center [1129, 620] width 161 height 29
